Goal: Transaction & Acquisition: Purchase product/service

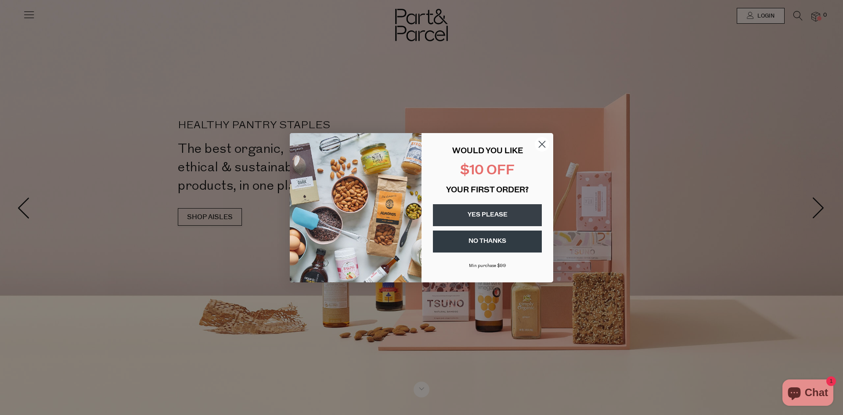
click at [541, 148] on circle "Close dialog" at bounding box center [542, 144] width 14 height 14
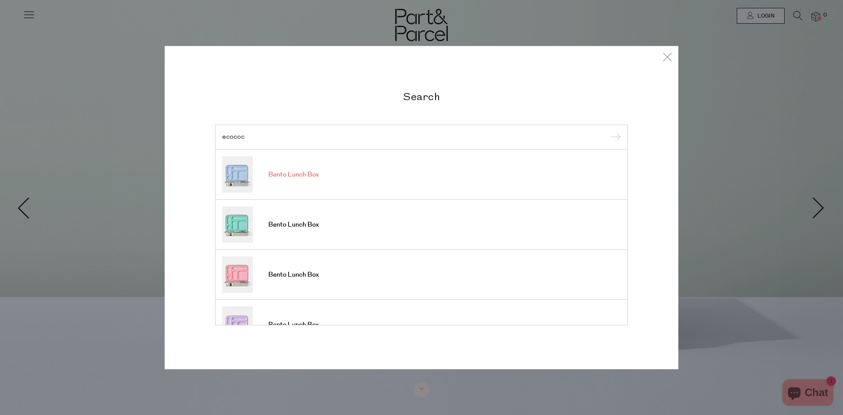
type input "ecococ"
click at [276, 176] on span "Bento Lunch Box" at bounding box center [293, 174] width 51 height 9
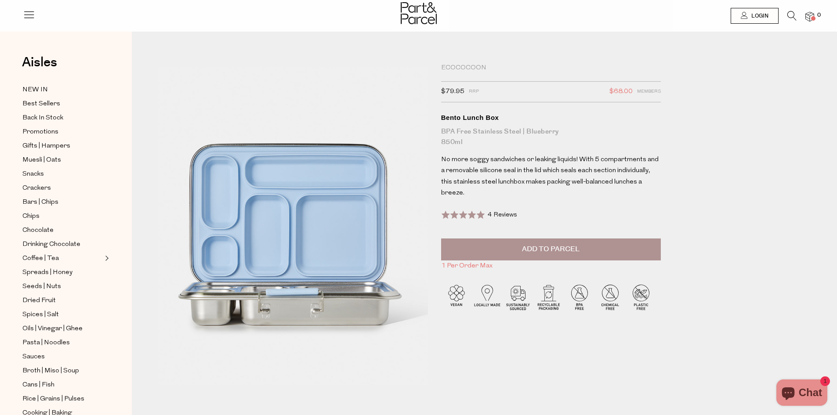
click at [473, 242] on button "Add to Parcel" at bounding box center [551, 249] width 220 height 22
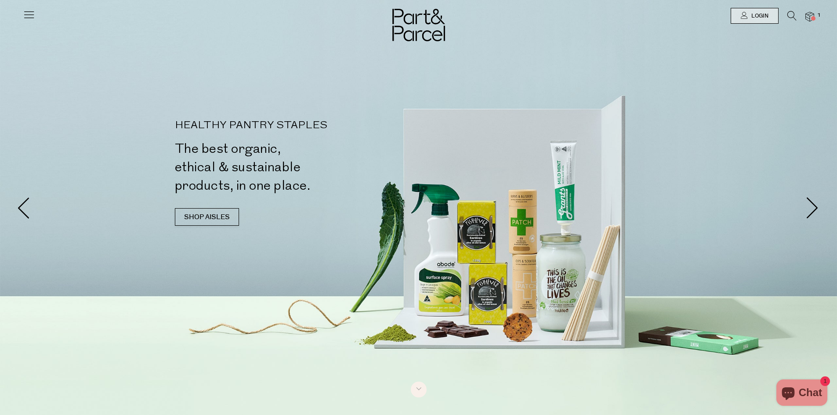
click at [791, 15] on icon at bounding box center [791, 16] width 9 height 10
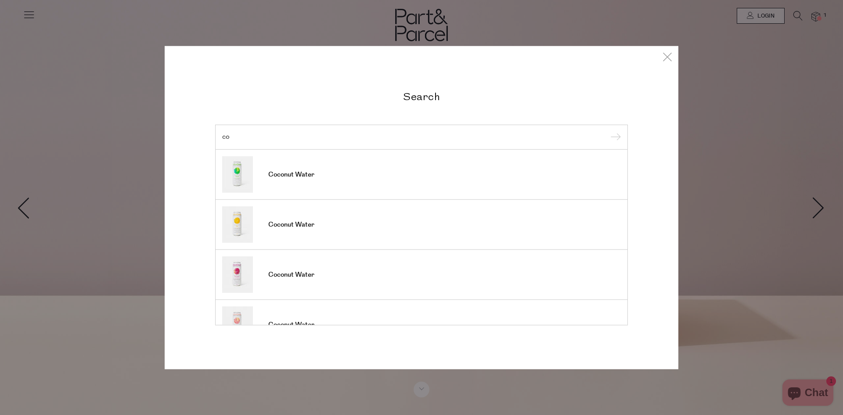
type input "c"
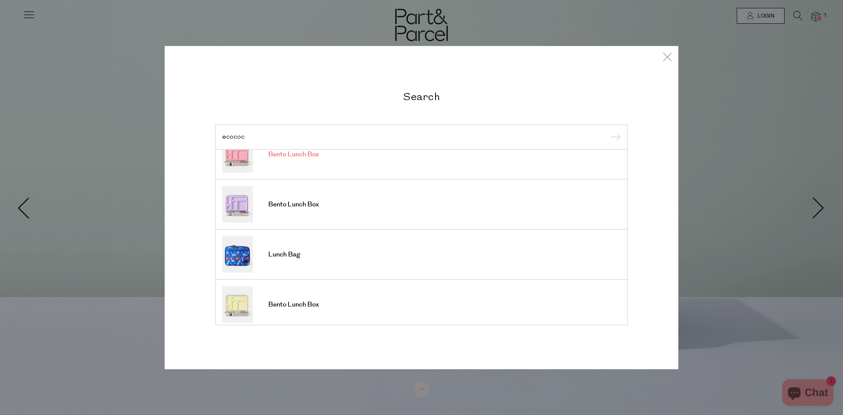
scroll to position [132, 0]
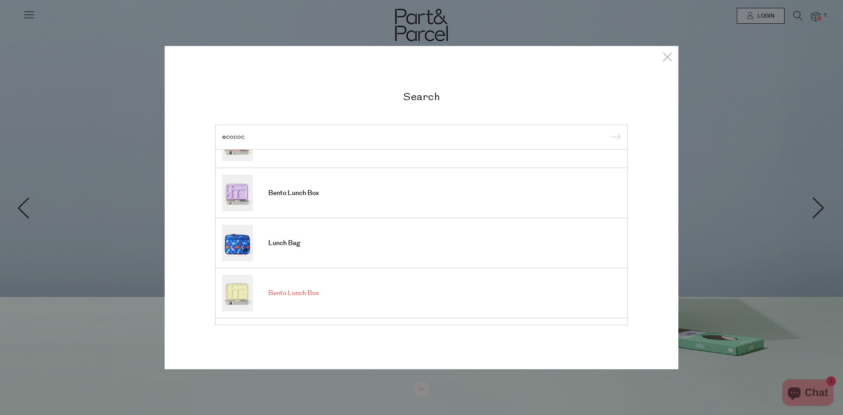
type input "ecococ"
click at [282, 293] on span "Bento Lunch Box" at bounding box center [293, 293] width 51 height 9
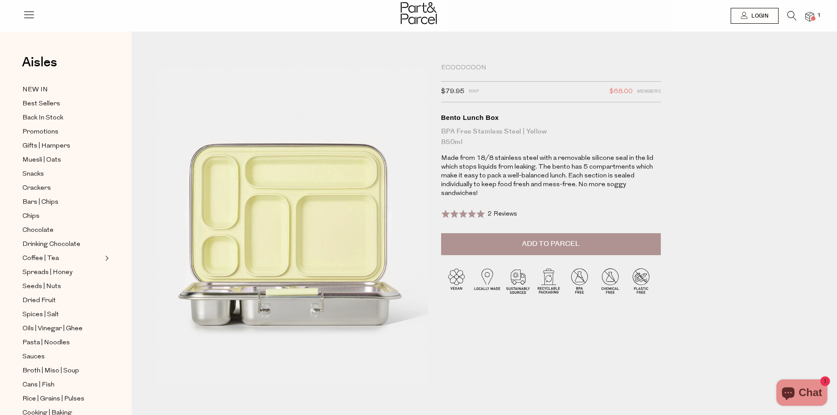
click at [456, 240] on button "Add to Parcel" at bounding box center [551, 244] width 220 height 22
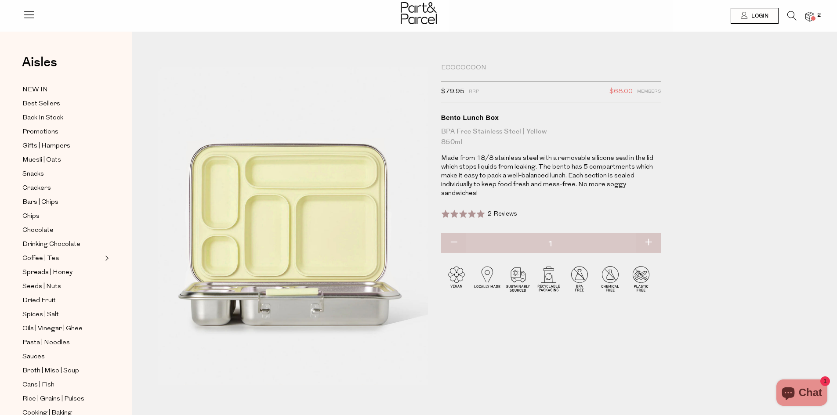
click at [451, 66] on div "Ecococoon" at bounding box center [551, 68] width 220 height 9
click at [452, 67] on div "Ecococoon" at bounding box center [551, 68] width 220 height 9
drag, startPoint x: 486, startPoint y: 68, endPoint x: 439, endPoint y: 72, distance: 47.6
click at [439, 72] on div "Ecococoon $79.95 RRP $68.00 Members Available: In Stock Bento Lunch Box BPA Fre…" at bounding box center [555, 221] width 242 height 315
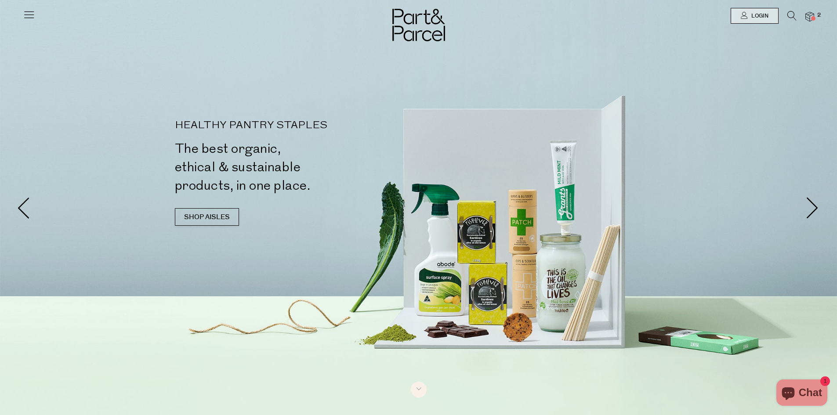
click at [789, 12] on icon at bounding box center [791, 16] width 9 height 10
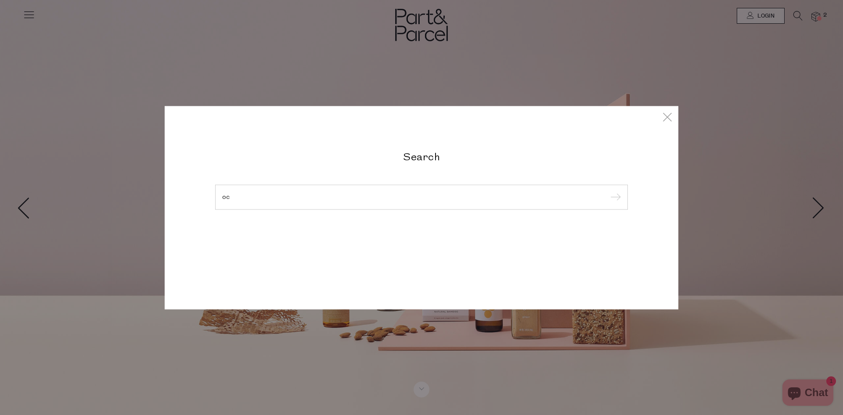
type input "o"
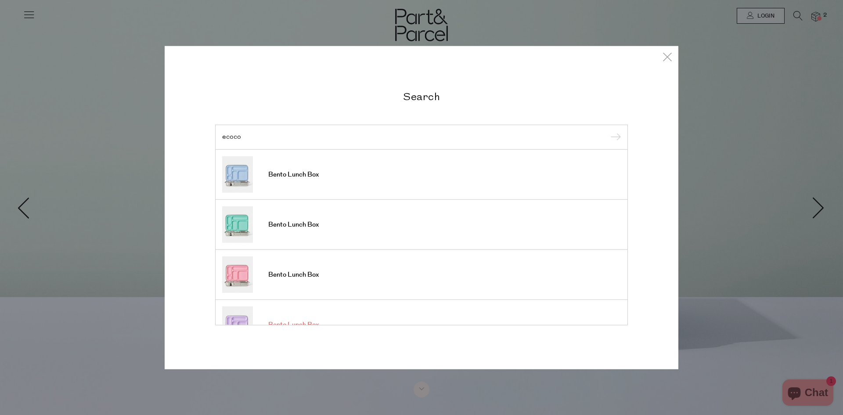
type input "ecoco"
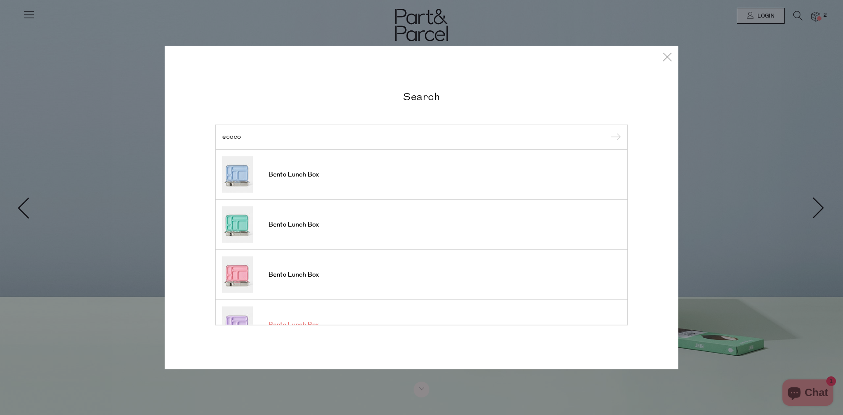
click at [288, 318] on link "Bento Lunch Box" at bounding box center [421, 325] width 399 height 36
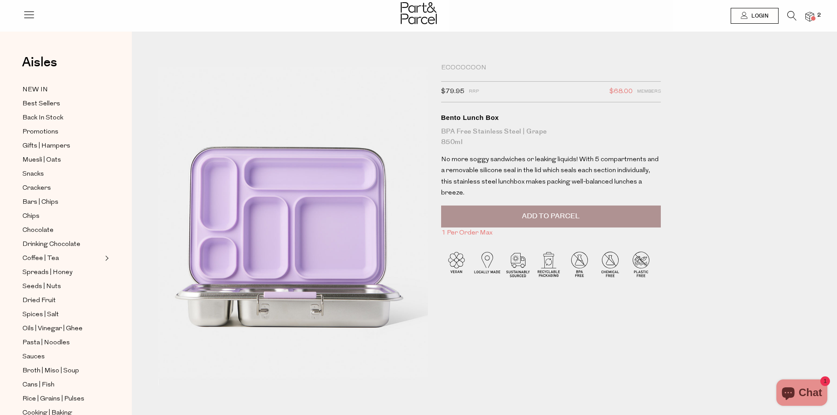
click at [471, 65] on div "Ecococoon" at bounding box center [551, 68] width 220 height 9
drag, startPoint x: 487, startPoint y: 67, endPoint x: 442, endPoint y: 66, distance: 44.8
click at [442, 66] on div "Ecococoon" at bounding box center [551, 68] width 220 height 9
copy div "Ecococoon"
click at [793, 13] on icon at bounding box center [791, 16] width 9 height 10
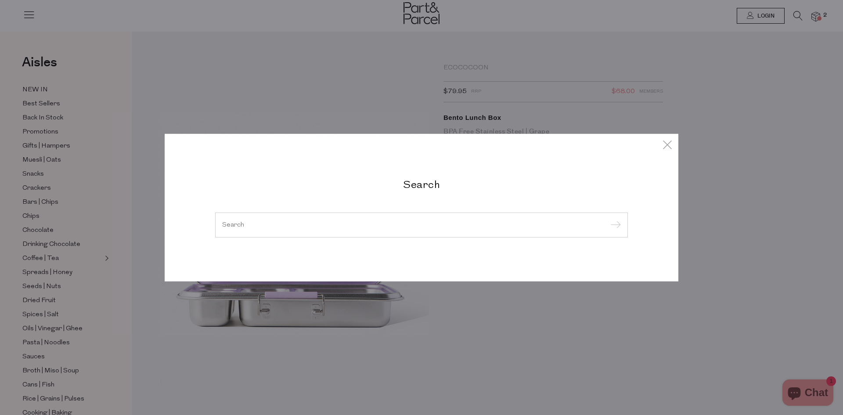
click at [352, 227] on input "search" at bounding box center [421, 224] width 399 height 7
paste input "Ecococoon"
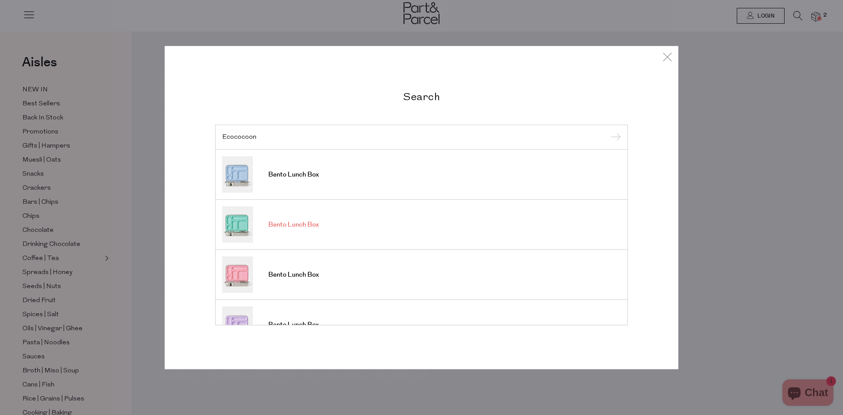
type input "Ecococoon"
click at [608, 131] on input "submit" at bounding box center [614, 137] width 13 height 13
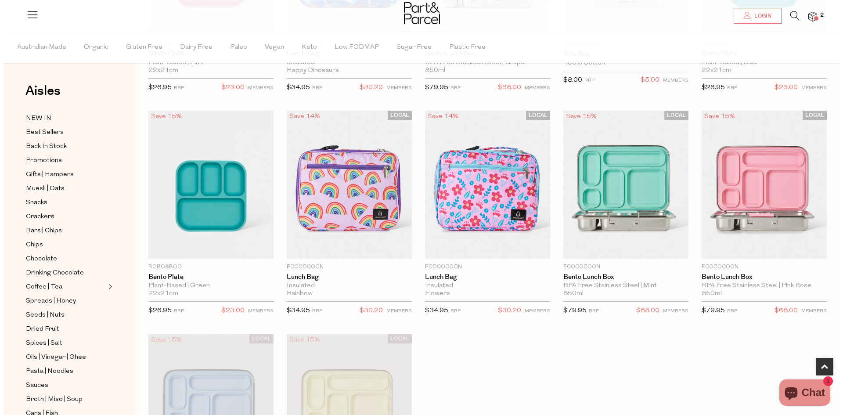
scroll to position [220, 0]
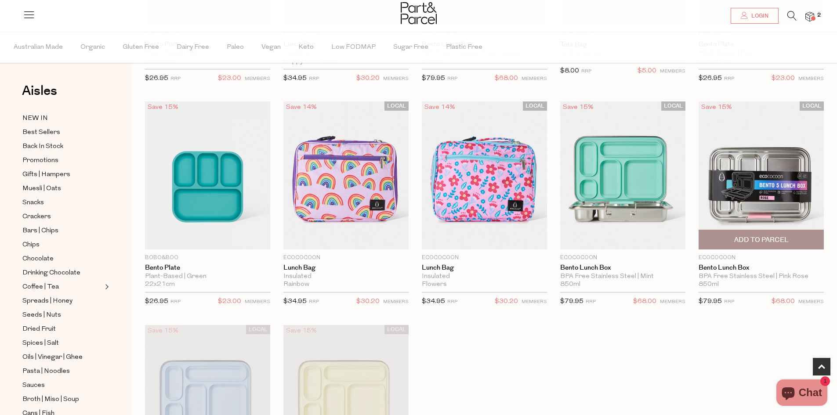
click at [725, 238] on span "Add To Parcel" at bounding box center [761, 239] width 120 height 19
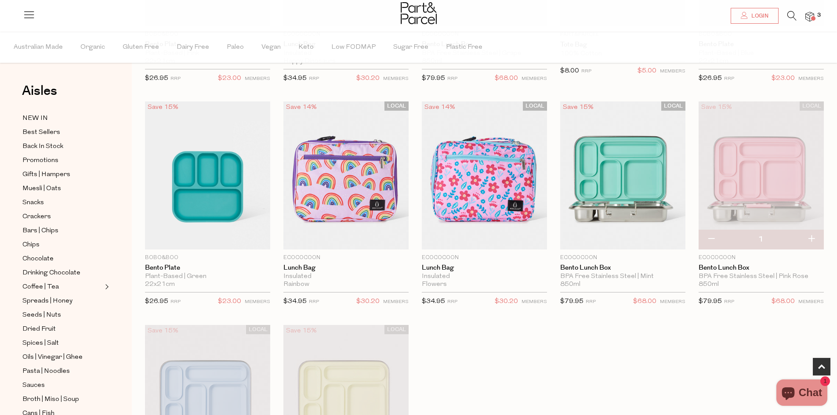
click at [810, 17] on img at bounding box center [809, 17] width 9 height 10
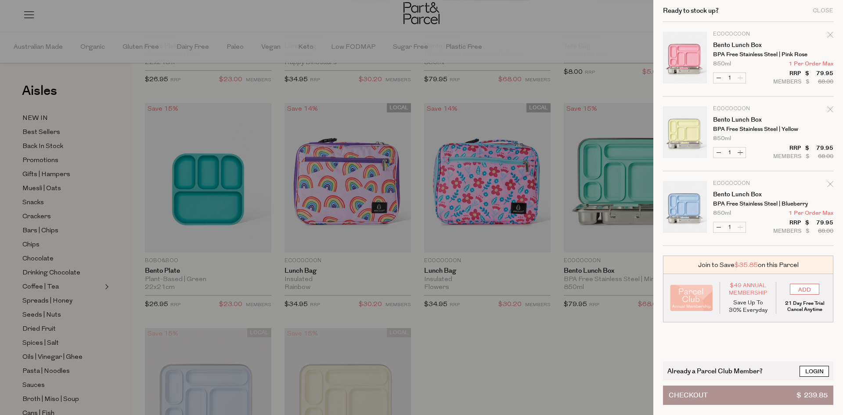
click at [807, 369] on link "Login" at bounding box center [814, 371] width 29 height 11
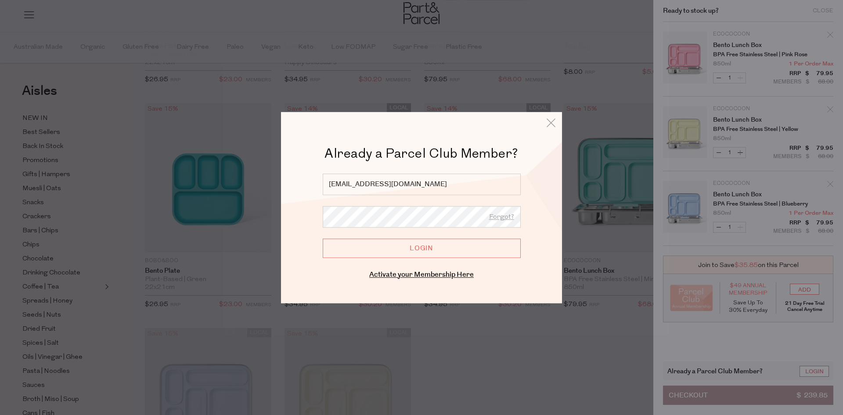
click at [385, 252] on input "Login" at bounding box center [422, 247] width 198 height 19
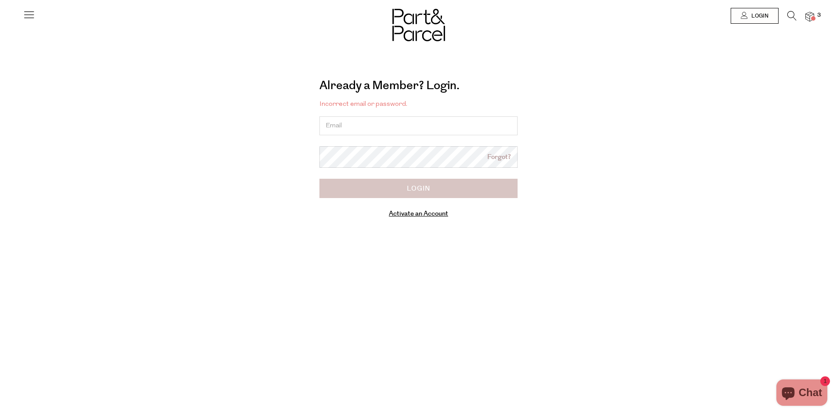
type input "[EMAIL_ADDRESS][DOMAIN_NAME]"
click at [377, 191] on input "Login" at bounding box center [418, 188] width 198 height 19
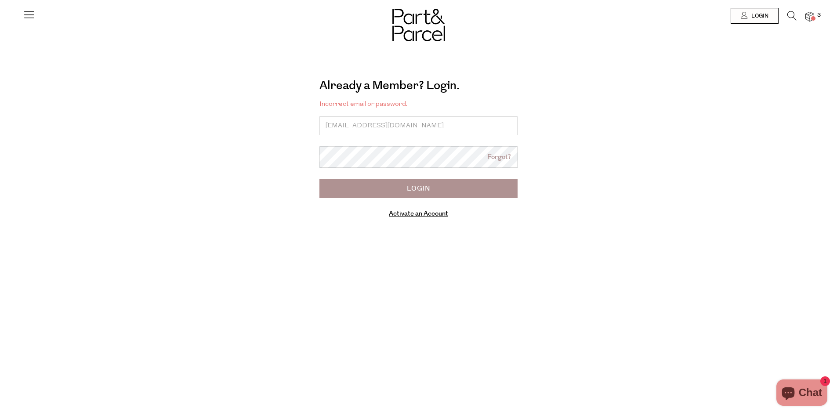
click at [406, 187] on input "Login" at bounding box center [418, 188] width 198 height 19
type input "ksdesilva19@gmail.com"
click at [806, 16] on img at bounding box center [809, 17] width 9 height 10
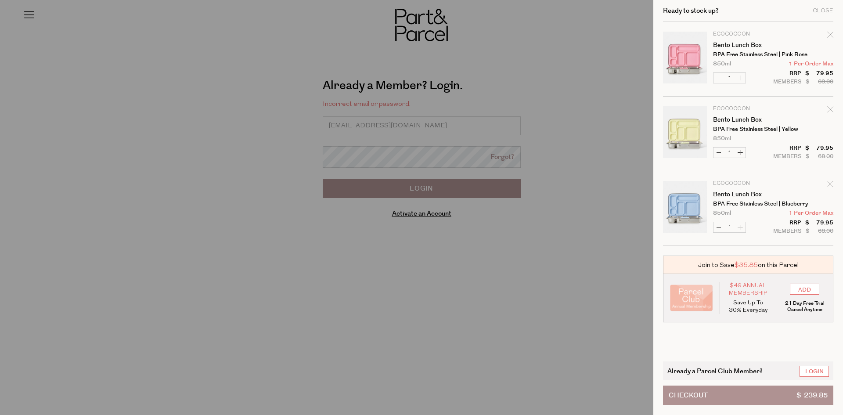
click at [679, 391] on span "Checkout" at bounding box center [688, 395] width 39 height 18
